Goal: Use online tool/utility: Utilize a website feature to perform a specific function

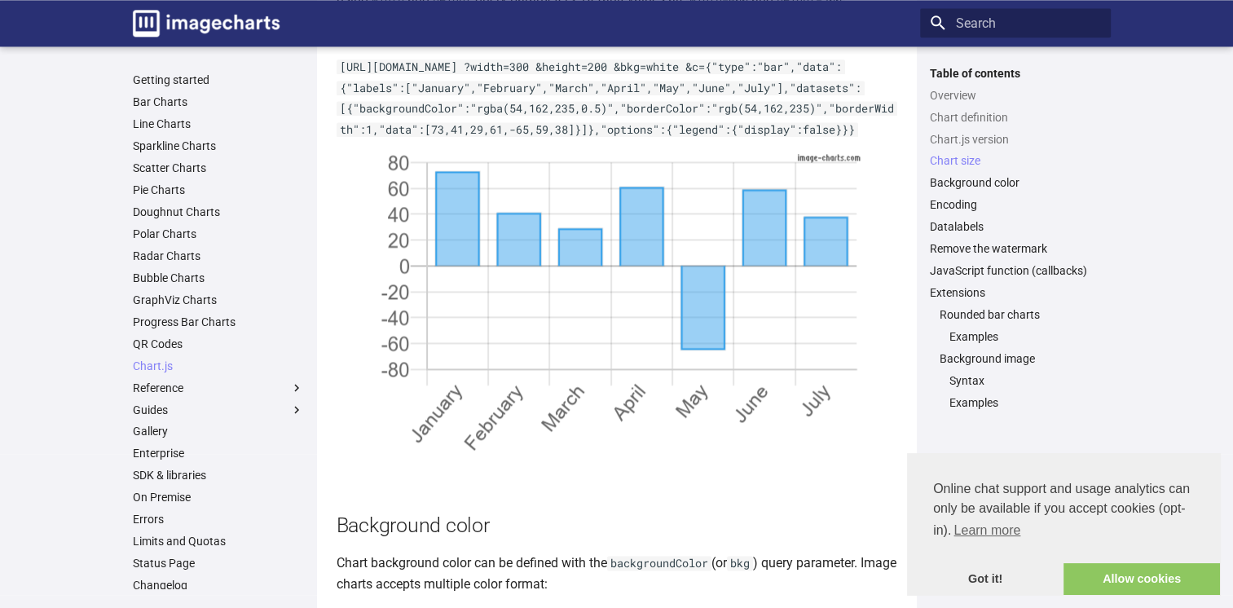
scroll to position [2214, 0]
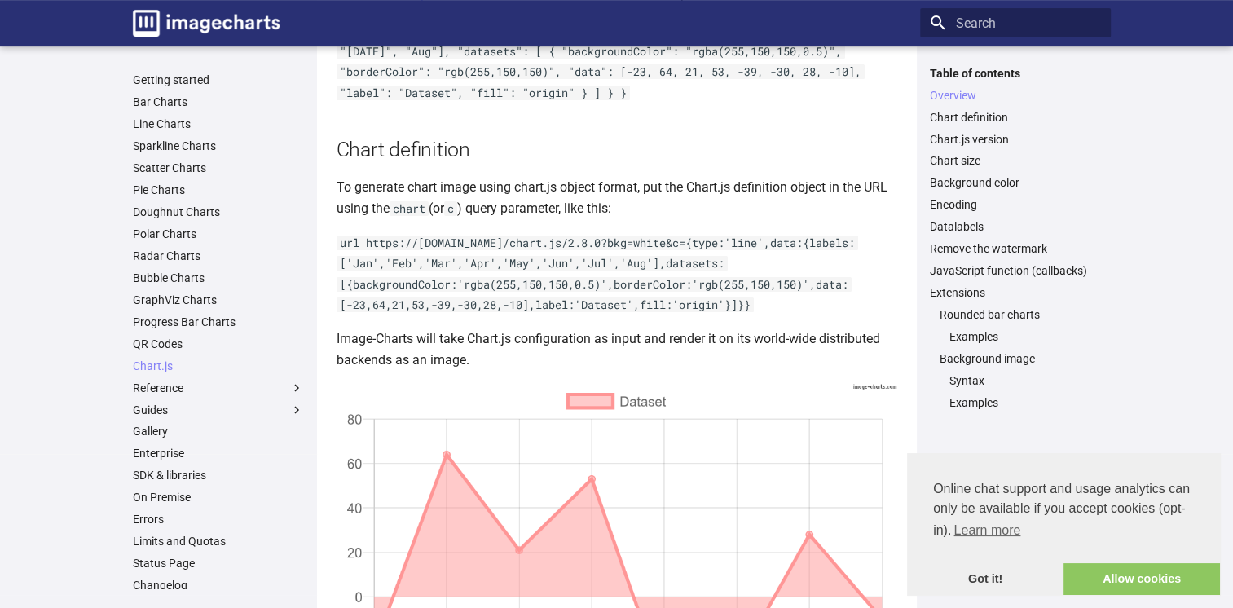
scroll to position [489, 0]
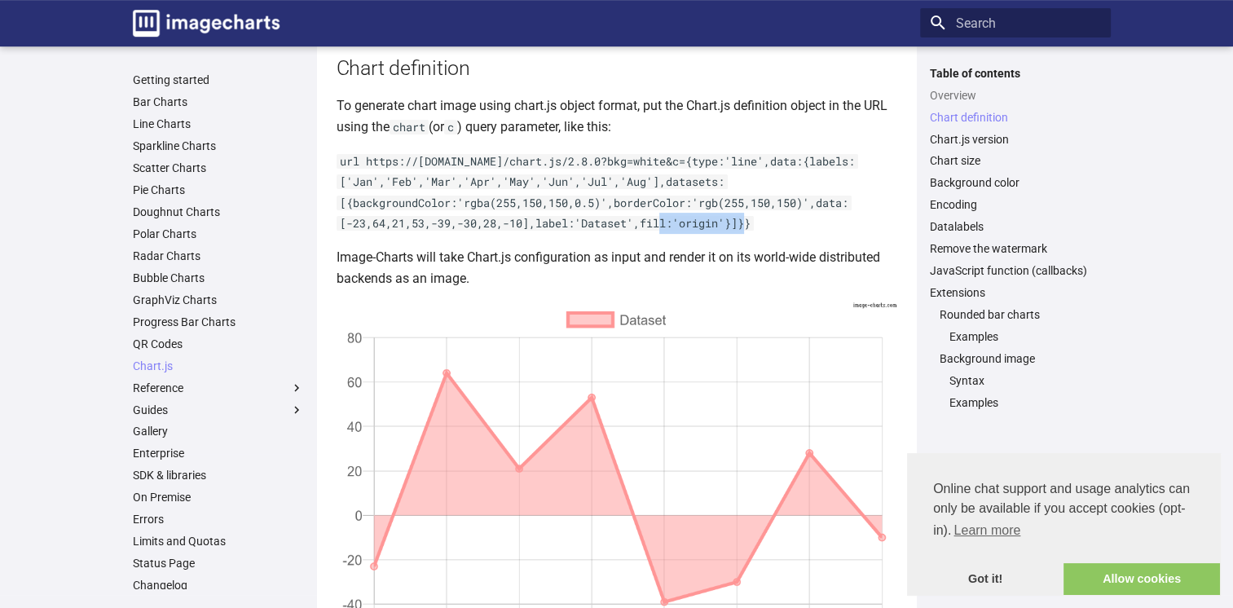
copy code "fill:'origin'"
drag, startPoint x: 645, startPoint y: 224, endPoint x: 730, endPoint y: 227, distance: 85.6
click at [730, 227] on code "url https://[DOMAIN_NAME]/chart.js/2.8.0?bkg=white&c={type:'line',data:{labels:…" at bounding box center [598, 192] width 522 height 77
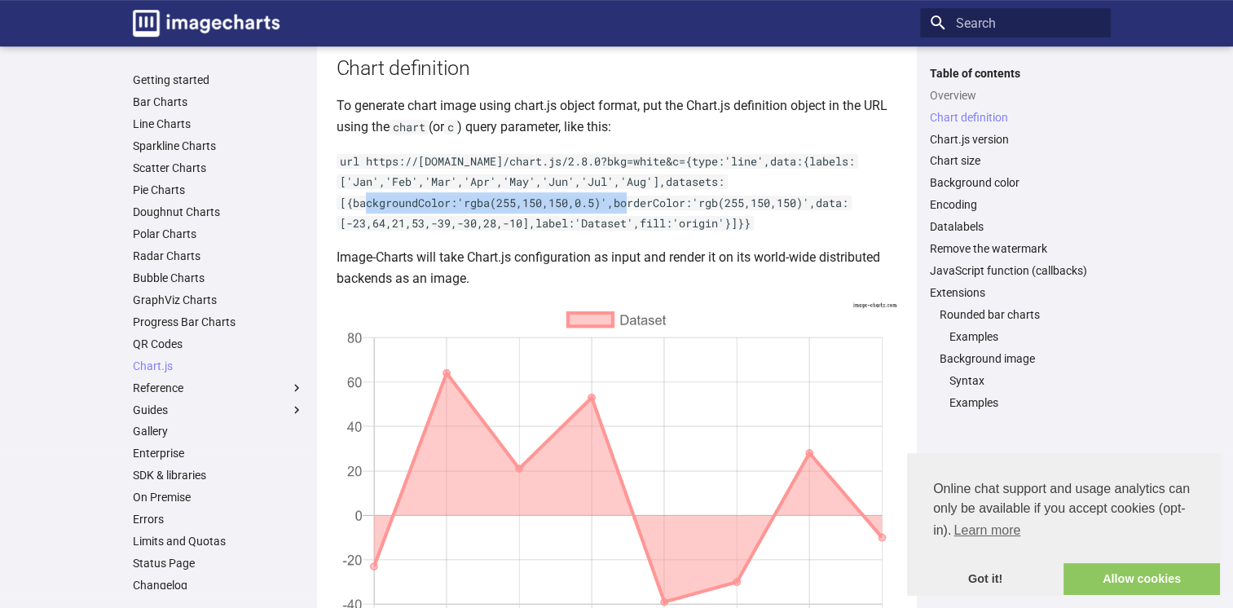
copy code "{backgroundColor:'rgba(255,150,150,0.5)'"
drag, startPoint x: 346, startPoint y: 204, endPoint x: 613, endPoint y: 201, distance: 266.6
click at [613, 201] on code "url https://[DOMAIN_NAME]/chart.js/2.8.0?bkg=white&c={type:'line',data:{labels:…" at bounding box center [598, 192] width 522 height 77
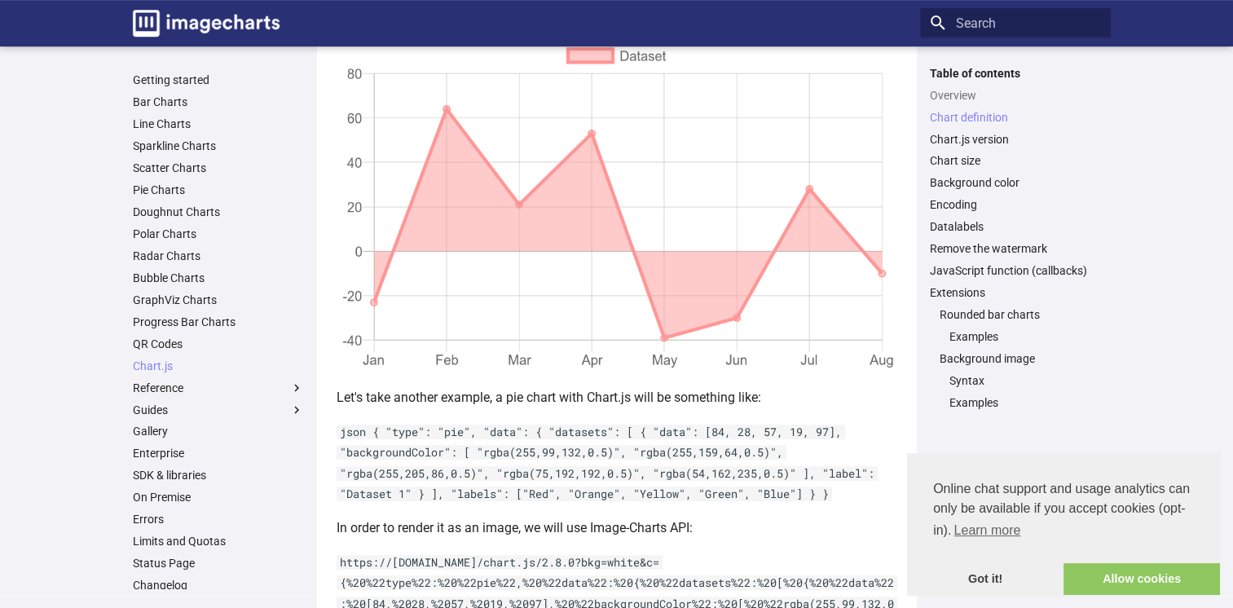
scroll to position [734, 0]
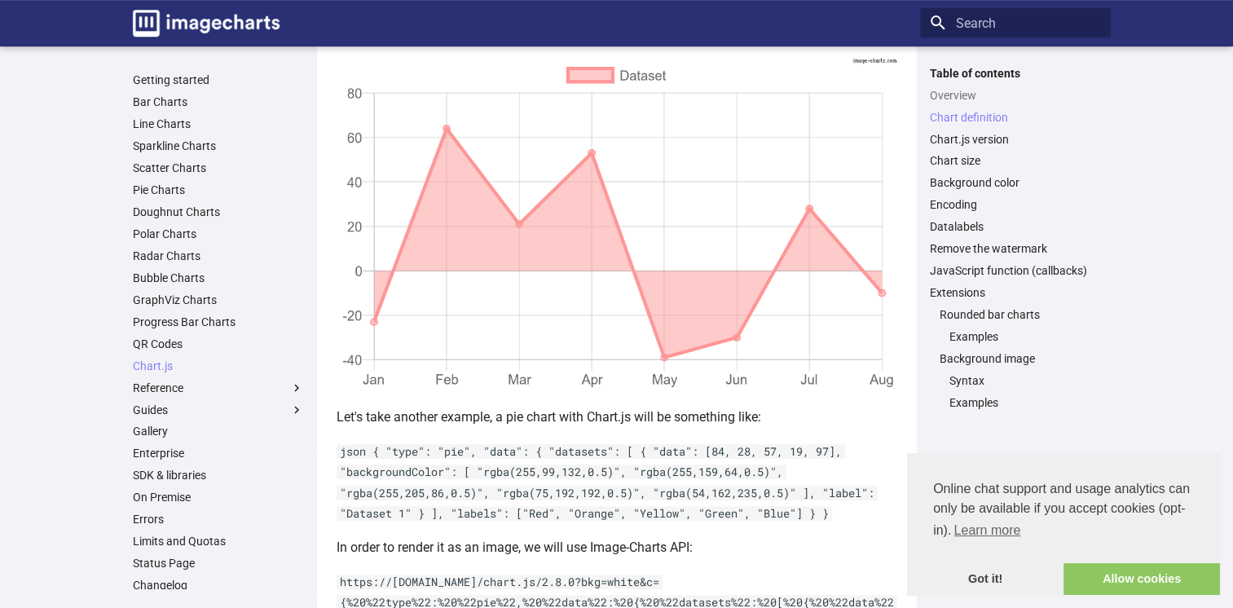
click at [590, 152] on img at bounding box center [617, 225] width 561 height 337
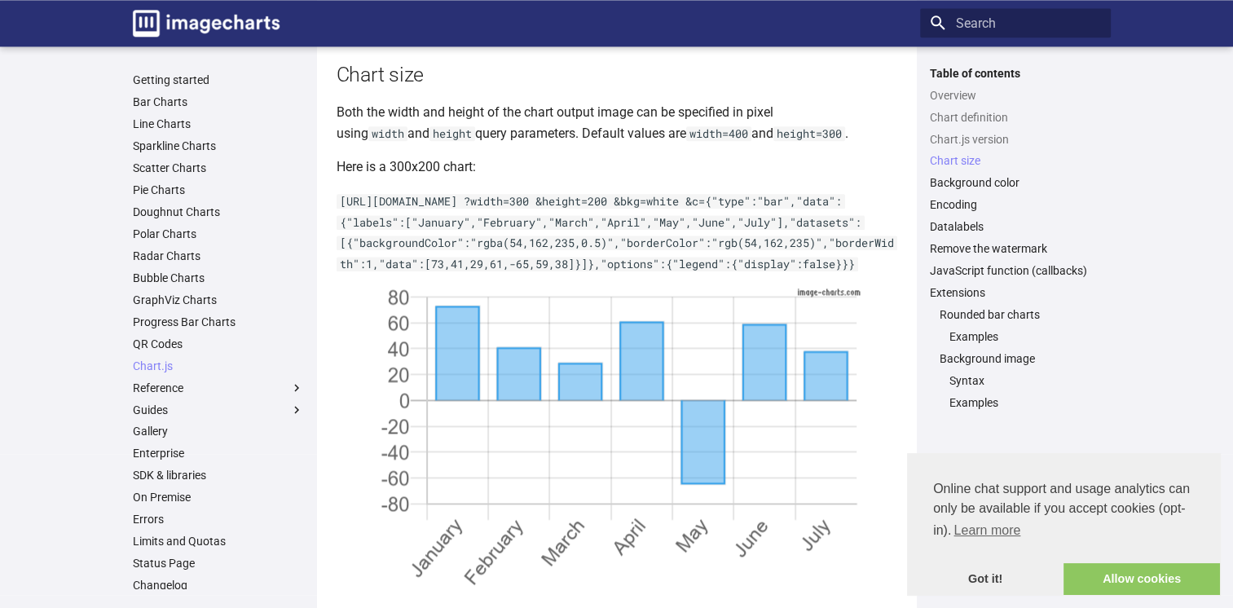
scroll to position [2201, 0]
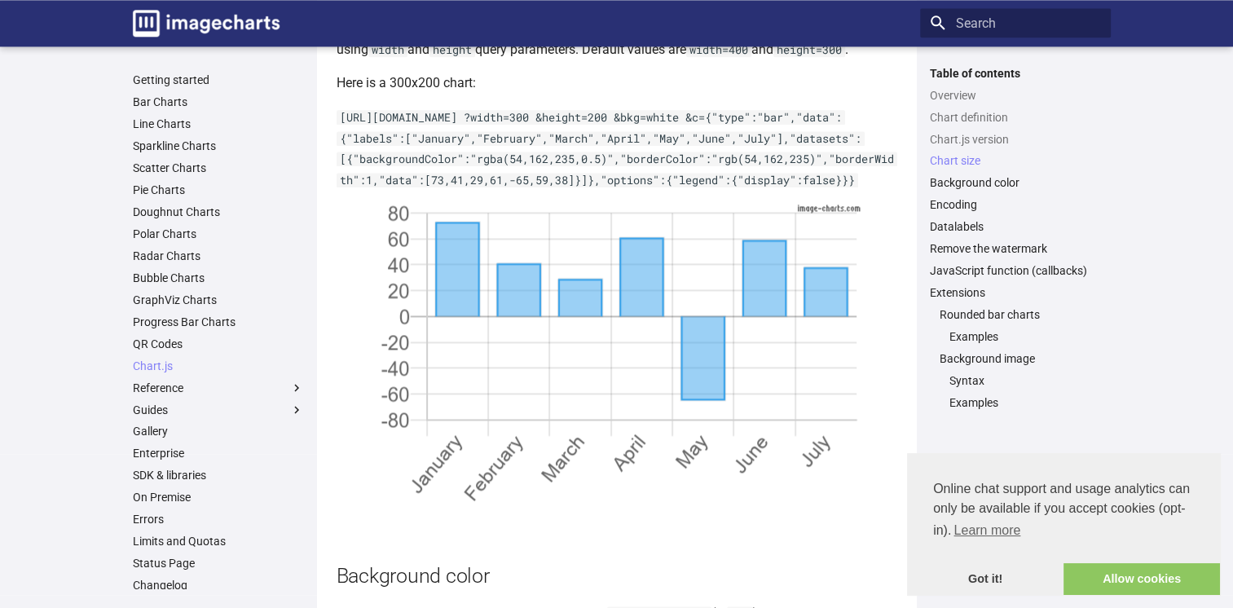
click at [576, 337] on img at bounding box center [617, 366] width 489 height 326
copy code ""type":"bar""
drag, startPoint x: 346, startPoint y: 136, endPoint x: 424, endPoint y: 145, distance: 78.8
click at [424, 145] on code "[URL][DOMAIN_NAME] ?width=300 &height=200 &bkg=white &c={"type":"bar","data":{"…" at bounding box center [617, 148] width 561 height 77
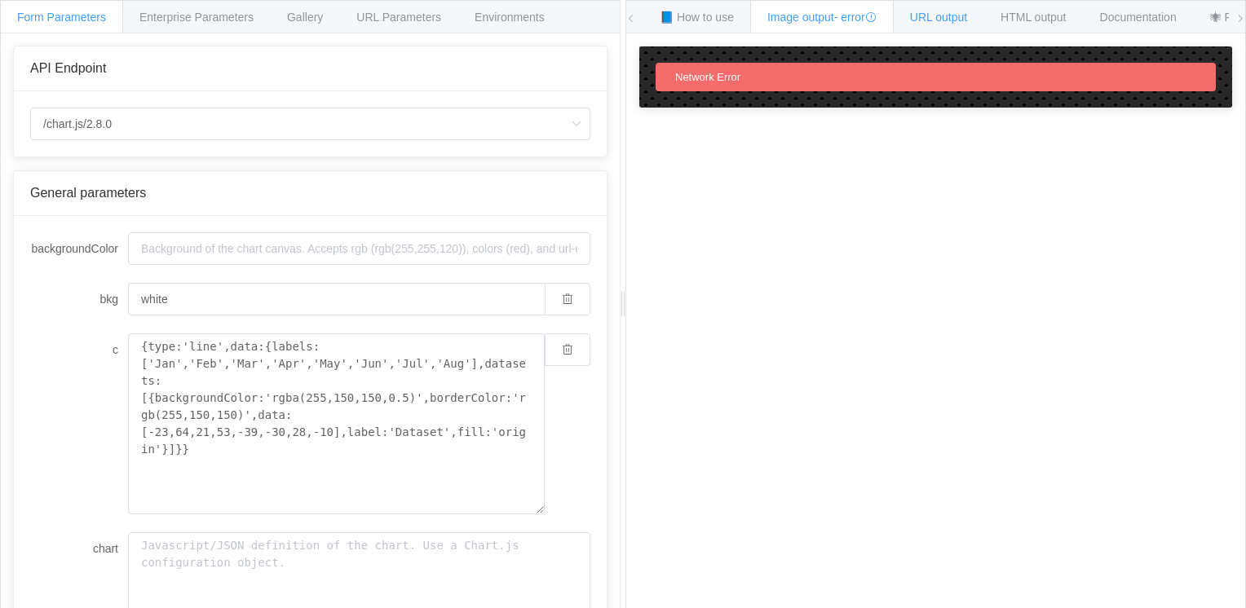
click at [929, 21] on span "URL output" at bounding box center [938, 17] width 57 height 13
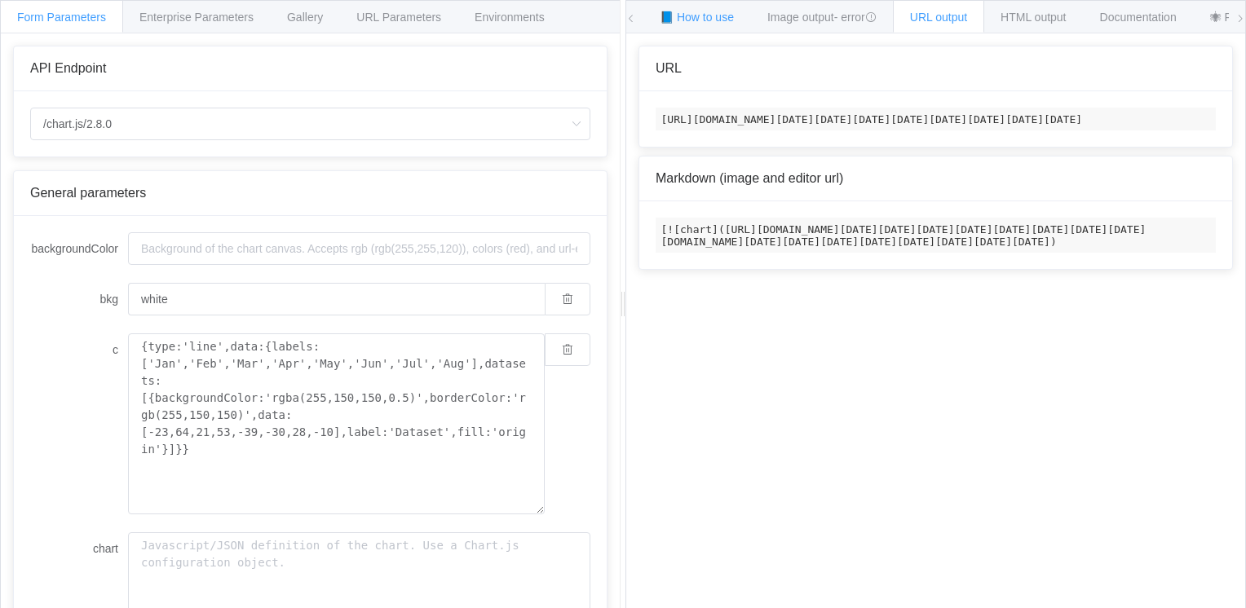
click at [706, 14] on span "📘 How to use" at bounding box center [696, 17] width 74 height 13
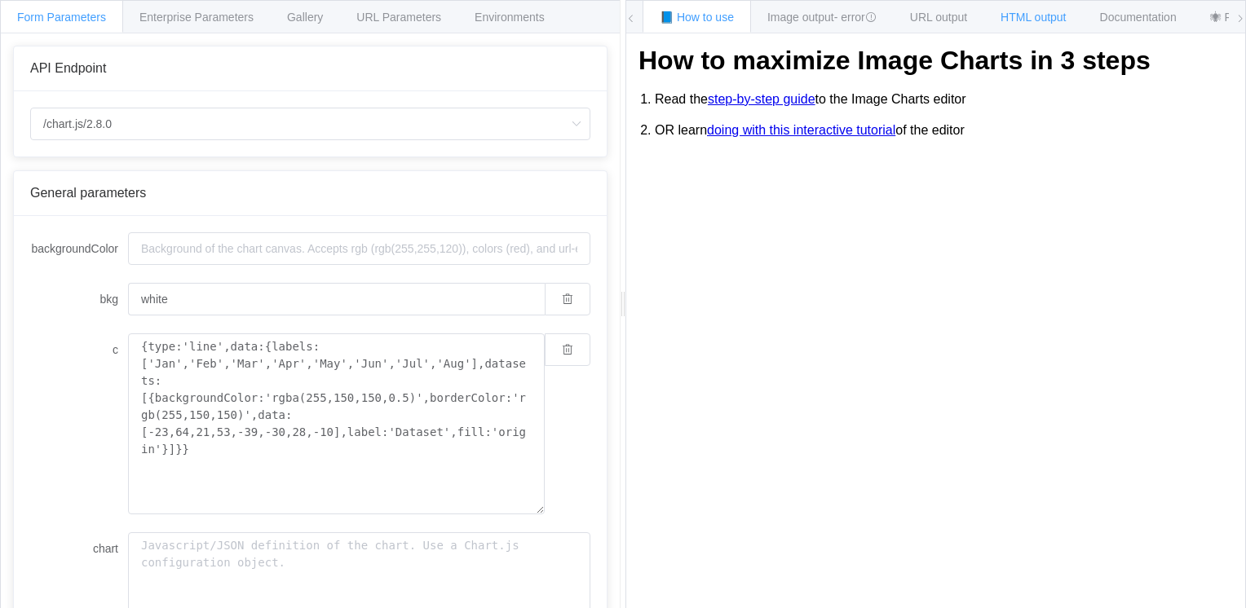
click at [1037, 11] on span "HTML output" at bounding box center [1032, 17] width 65 height 13
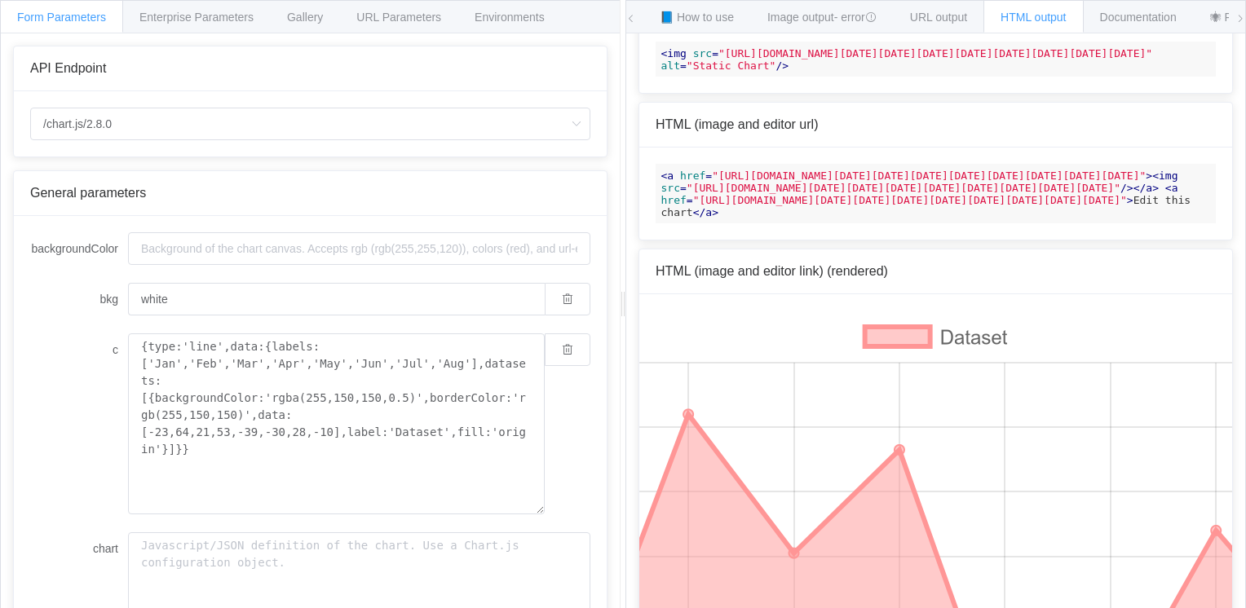
scroll to position [144, 0]
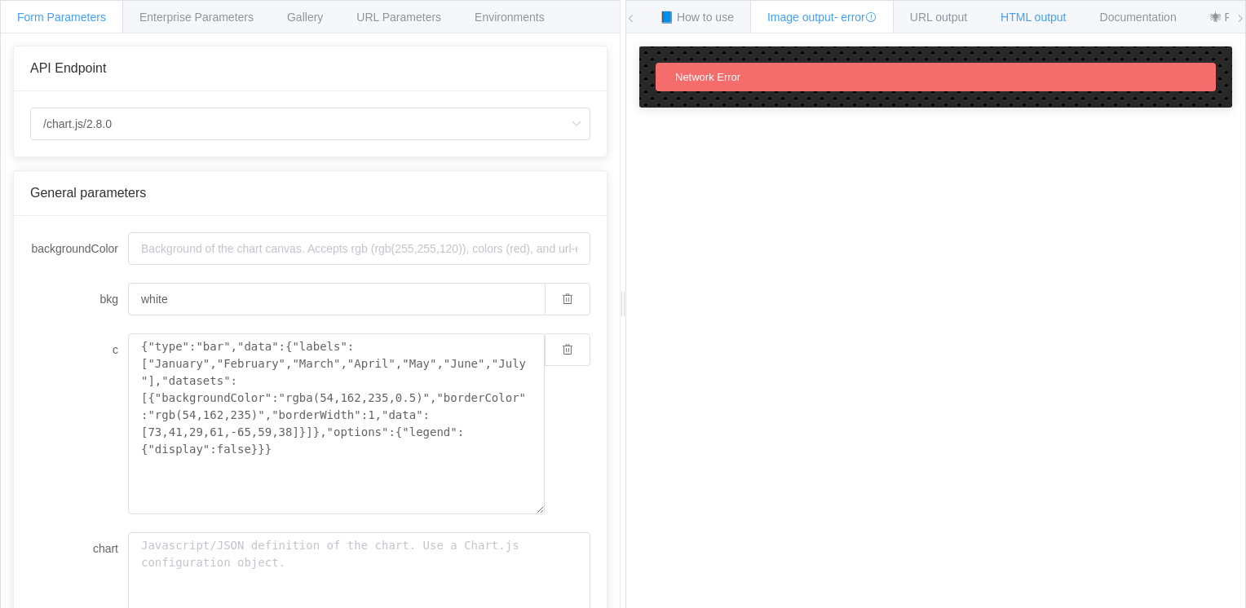
click at [1021, 15] on span "HTML output" at bounding box center [1032, 17] width 65 height 13
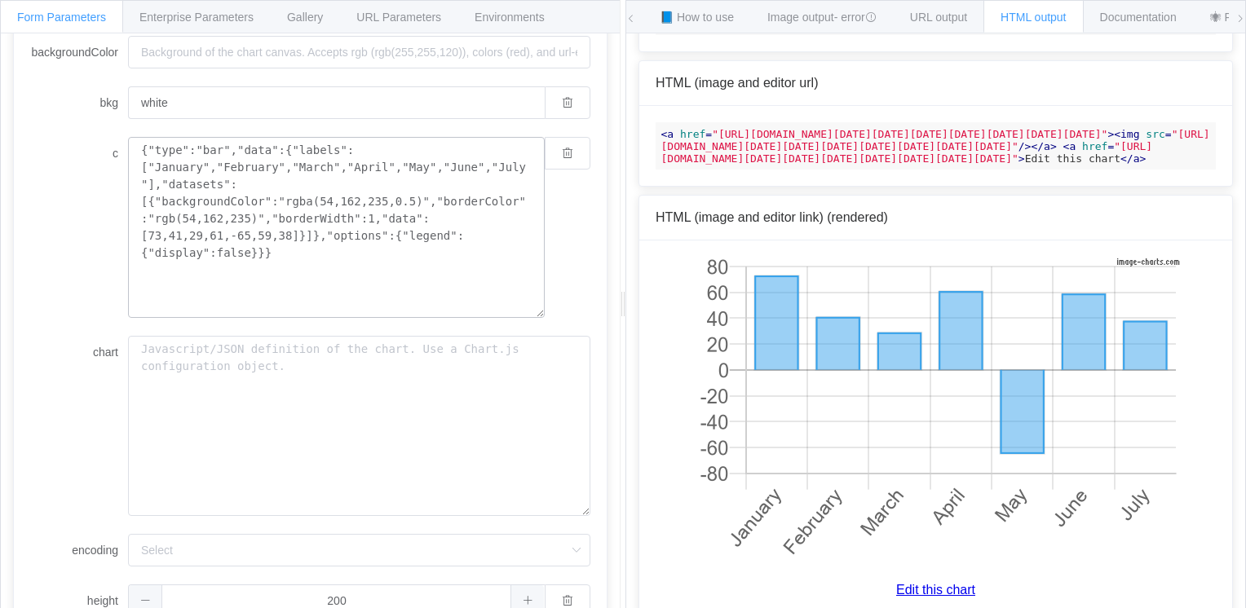
scroll to position [33, 0]
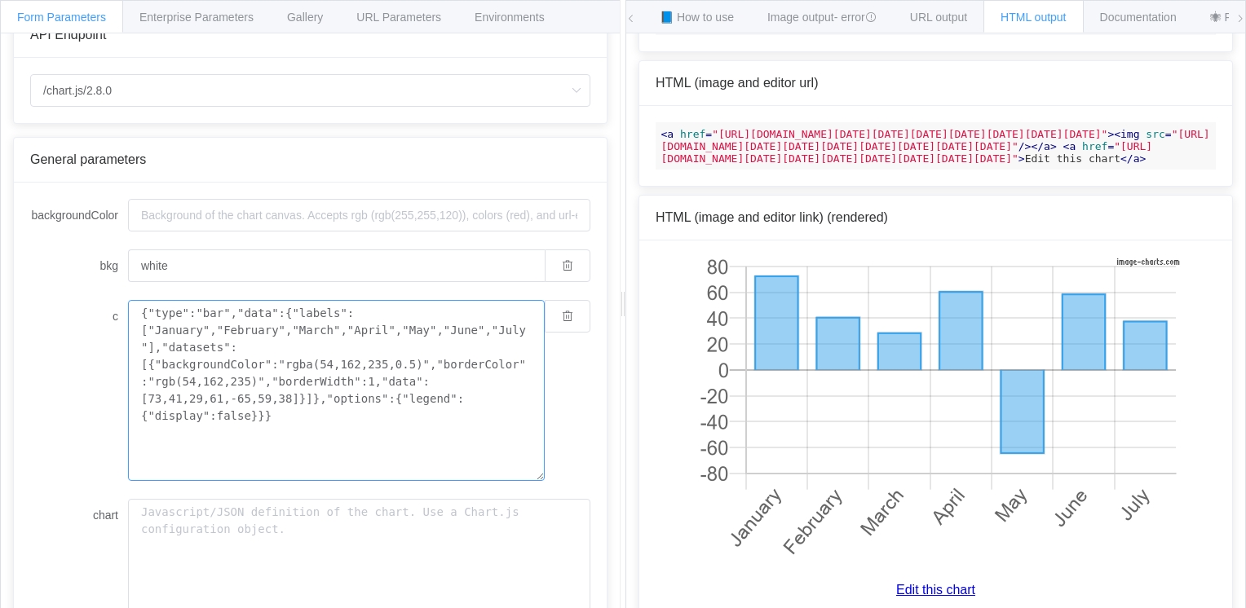
drag, startPoint x: 138, startPoint y: 315, endPoint x: 284, endPoint y: 419, distance: 179.4
click at [294, 437] on textarea "{"type":"bar","data":{"labels":["January","February","March","April","May","Jun…" at bounding box center [336, 390] width 417 height 181
click at [11, 324] on div "API Endpoint /chart.js/2.8.0 /chart /chart.js/2.8.0 General parameters backgrou…" at bounding box center [310, 333] width 619 height 600
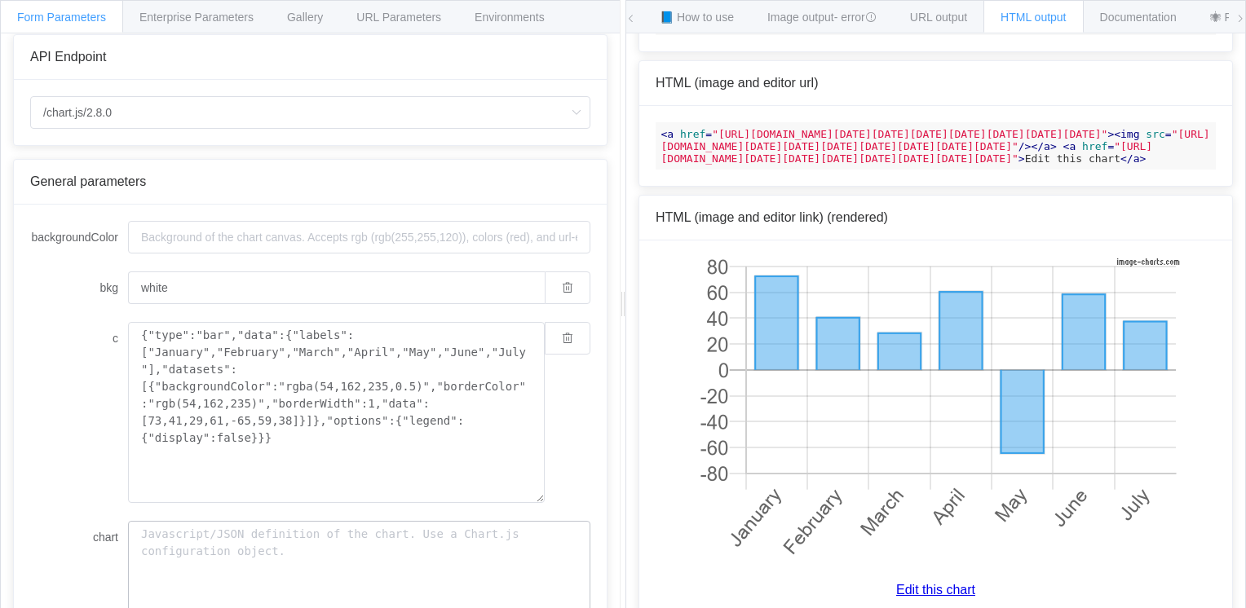
scroll to position [0, 0]
